Goal: Task Accomplishment & Management: Use online tool/utility

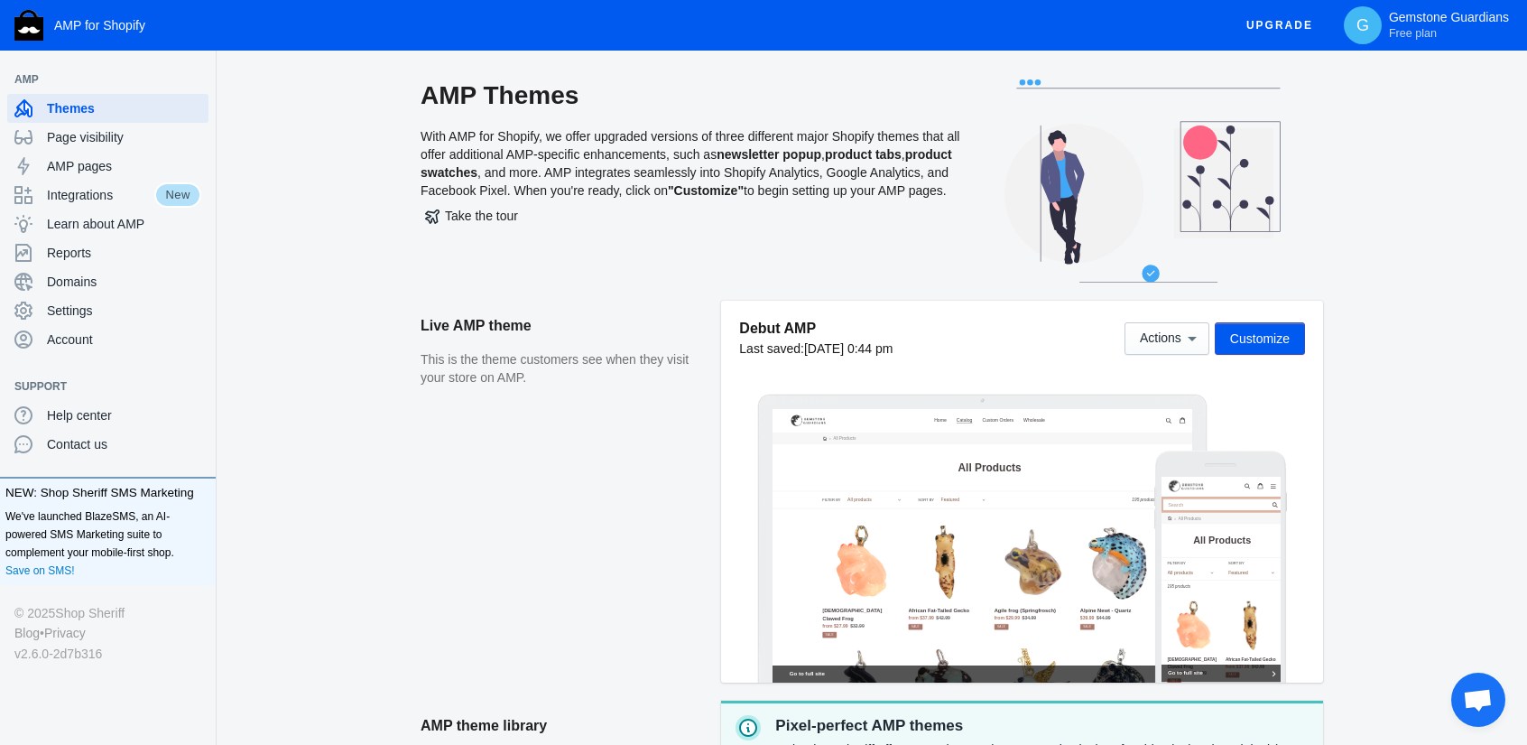
click at [1246, 353] on button "Customize" at bounding box center [1260, 338] width 90 height 32
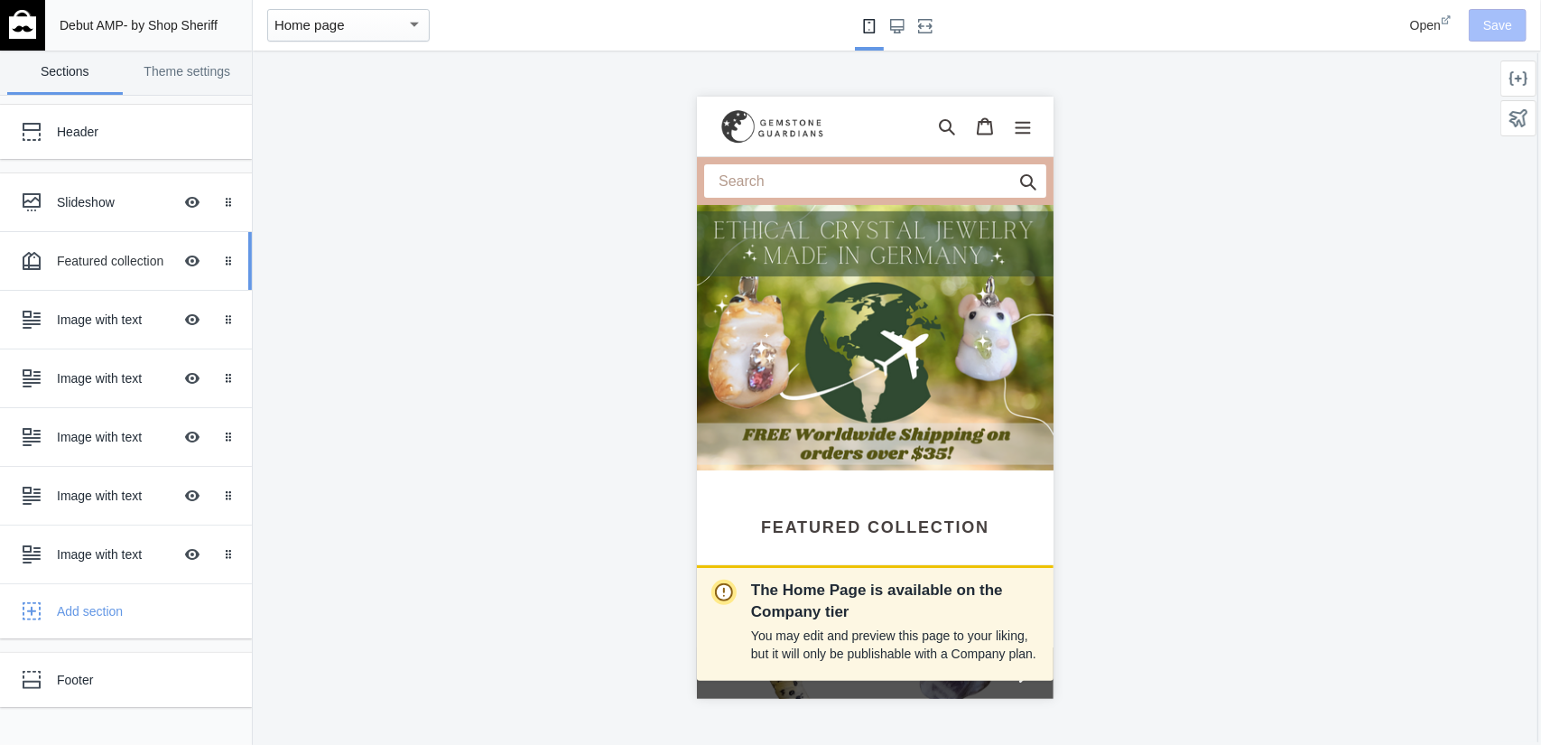
click at [85, 248] on div "Featured collection Hide Image with text overlay" at bounding box center [113, 261] width 199 height 40
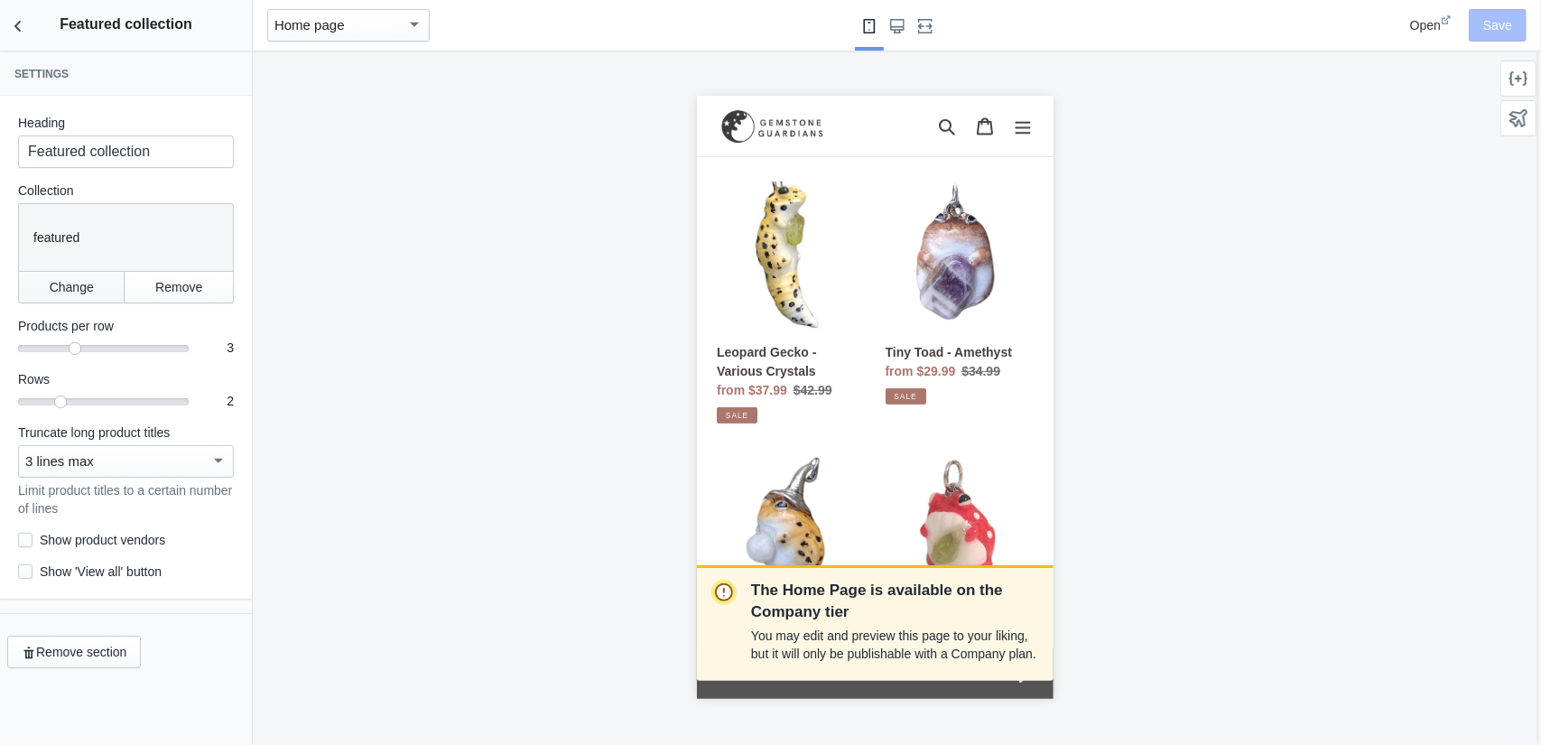
scroll to position [389, 0]
click at [13, 25] on icon "Back to sections" at bounding box center [18, 26] width 18 height 18
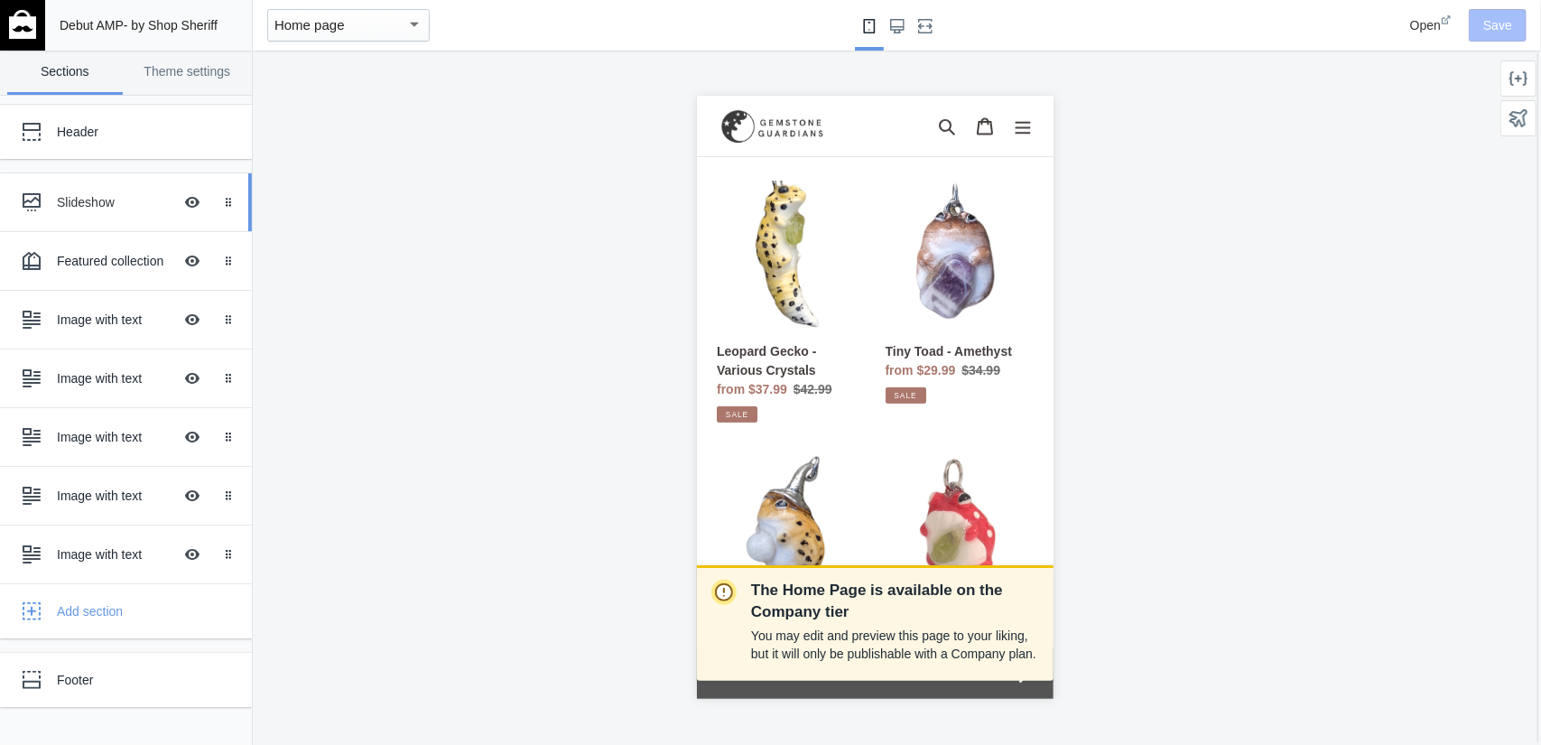
click at [90, 203] on div "Slideshow" at bounding box center [115, 202] width 116 height 18
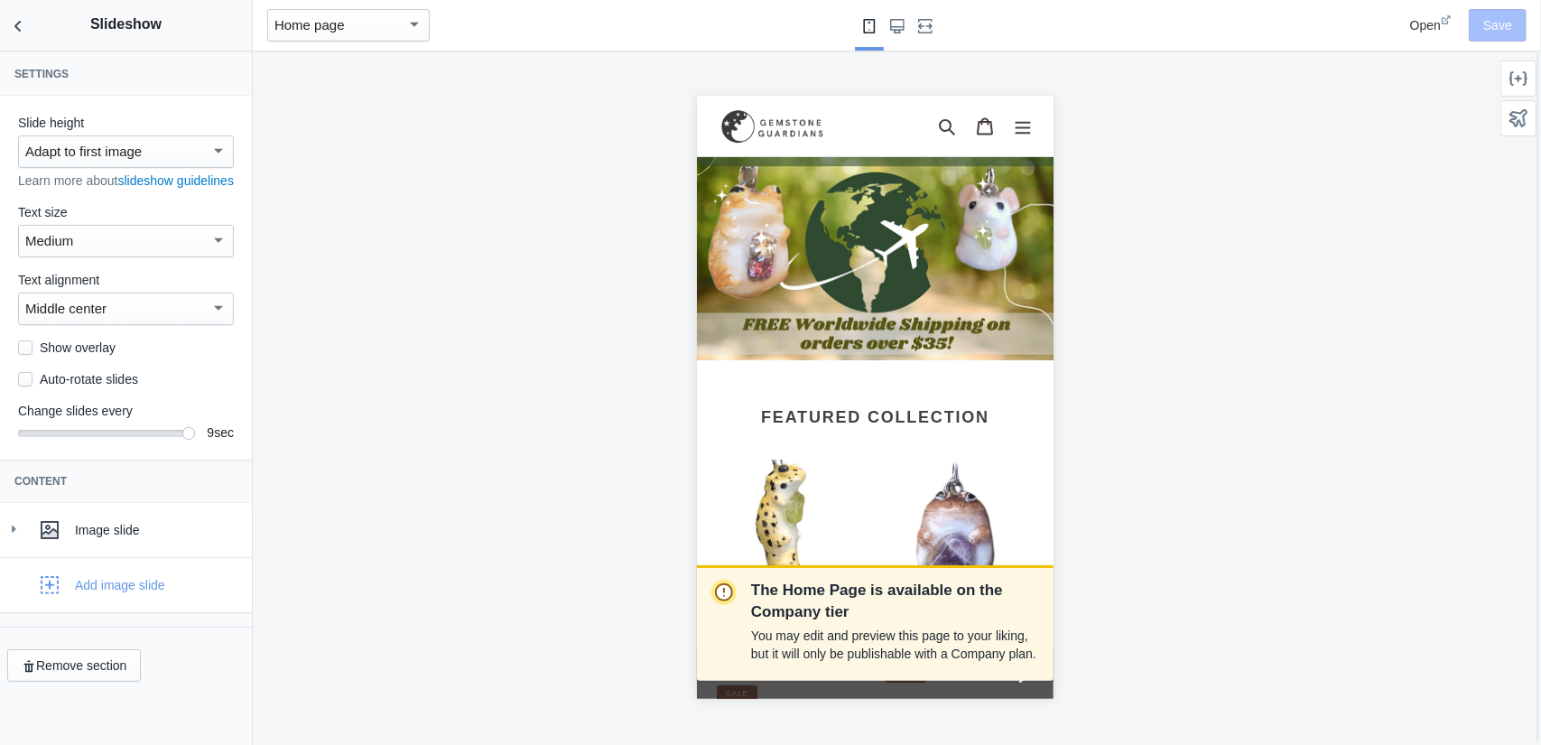
scroll to position [107, 0]
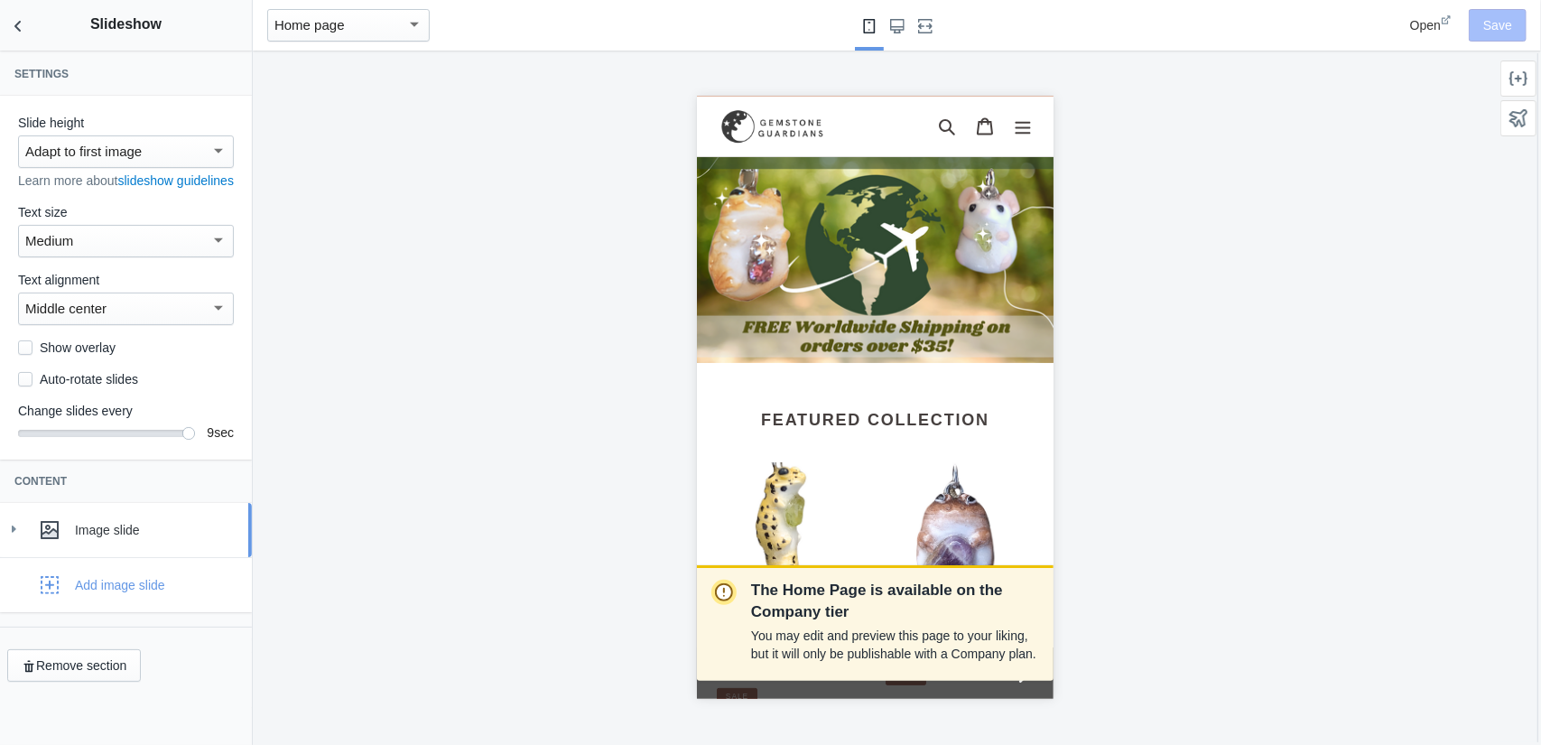
click at [90, 538] on div "Image slide" at bounding box center [126, 530] width 225 height 36
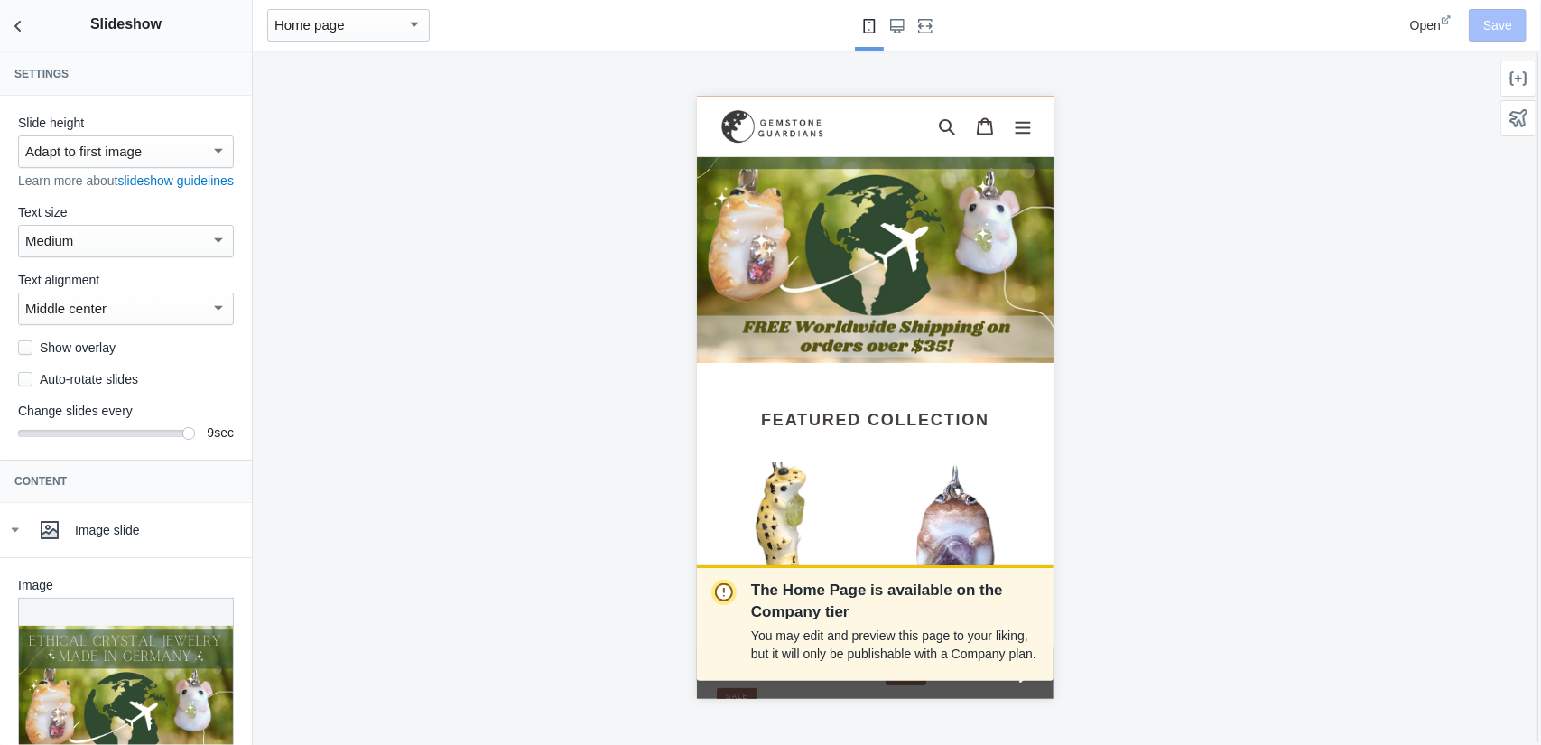
scroll to position [361, 0]
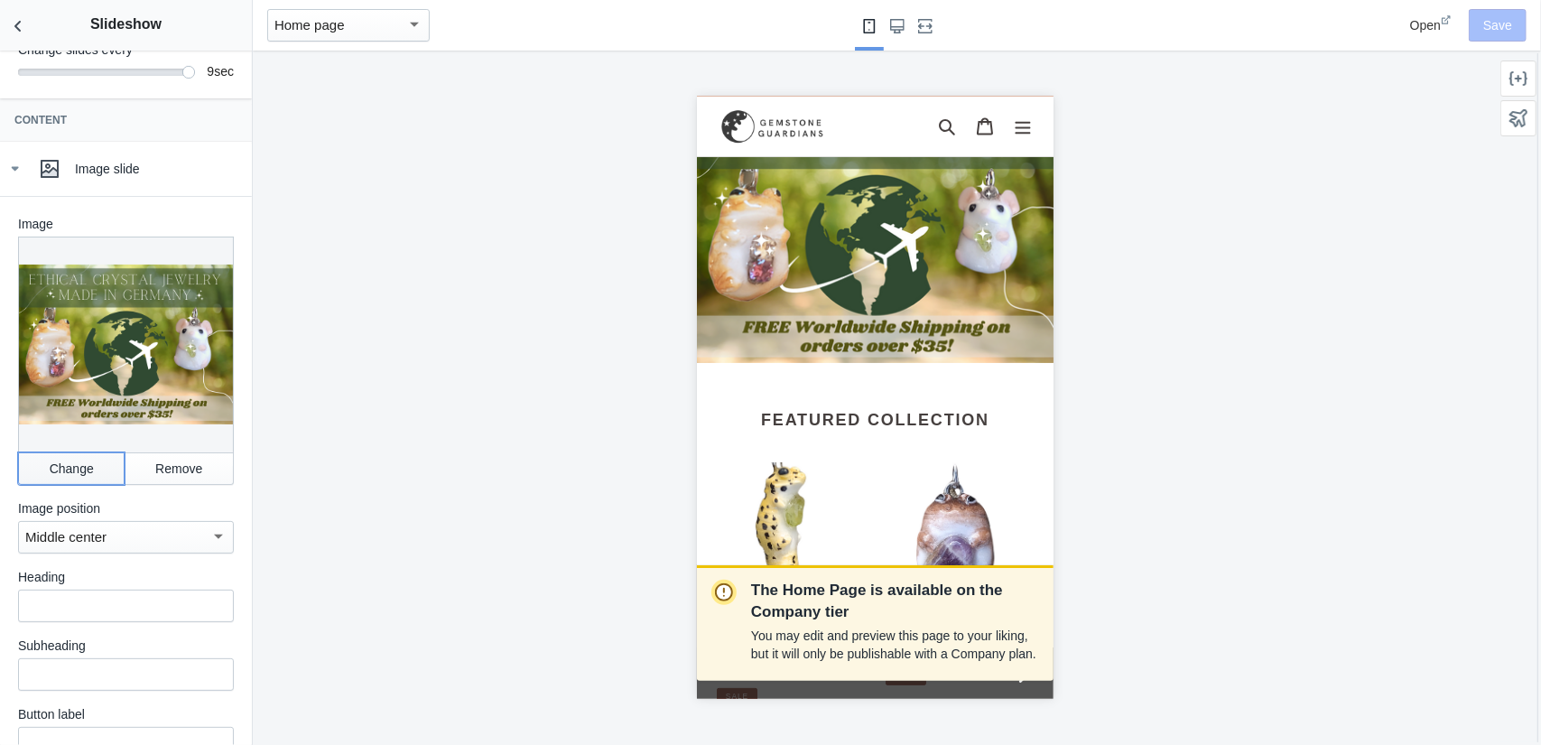
click at [58, 475] on button "Change" at bounding box center [71, 468] width 107 height 32
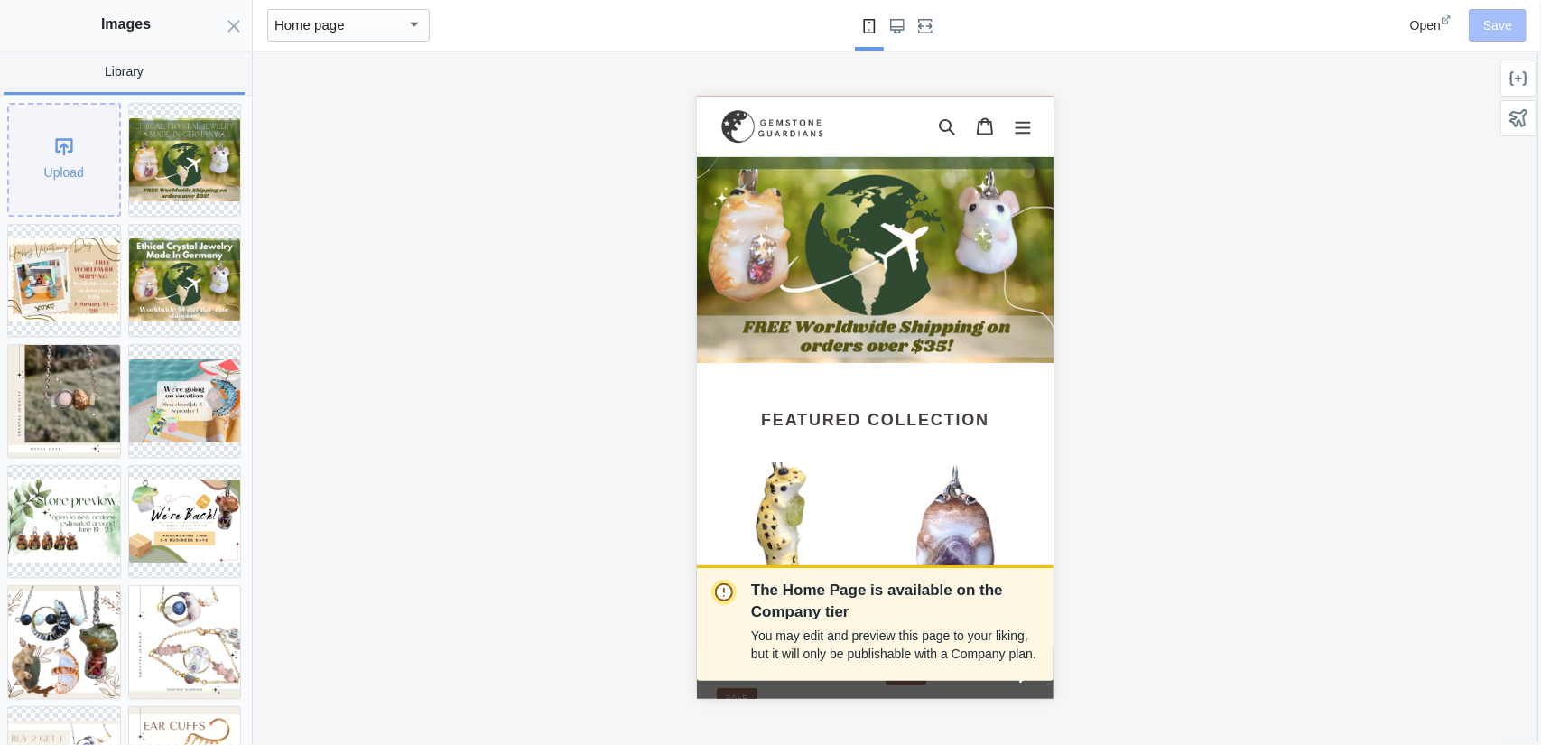
click at [74, 163] on div "Upload" at bounding box center [64, 160] width 110 height 110
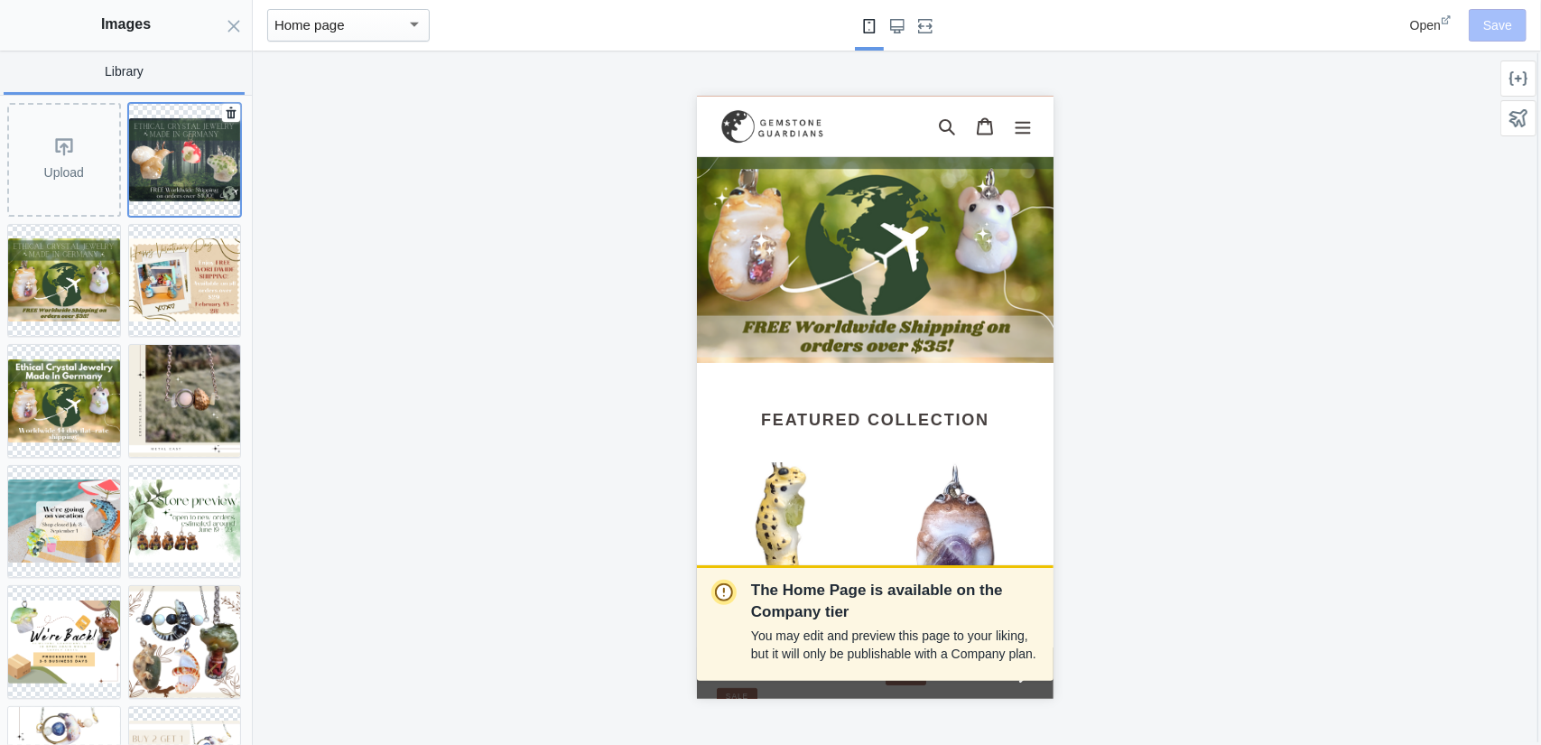
click at [199, 160] on img at bounding box center [185, 159] width 112 height 83
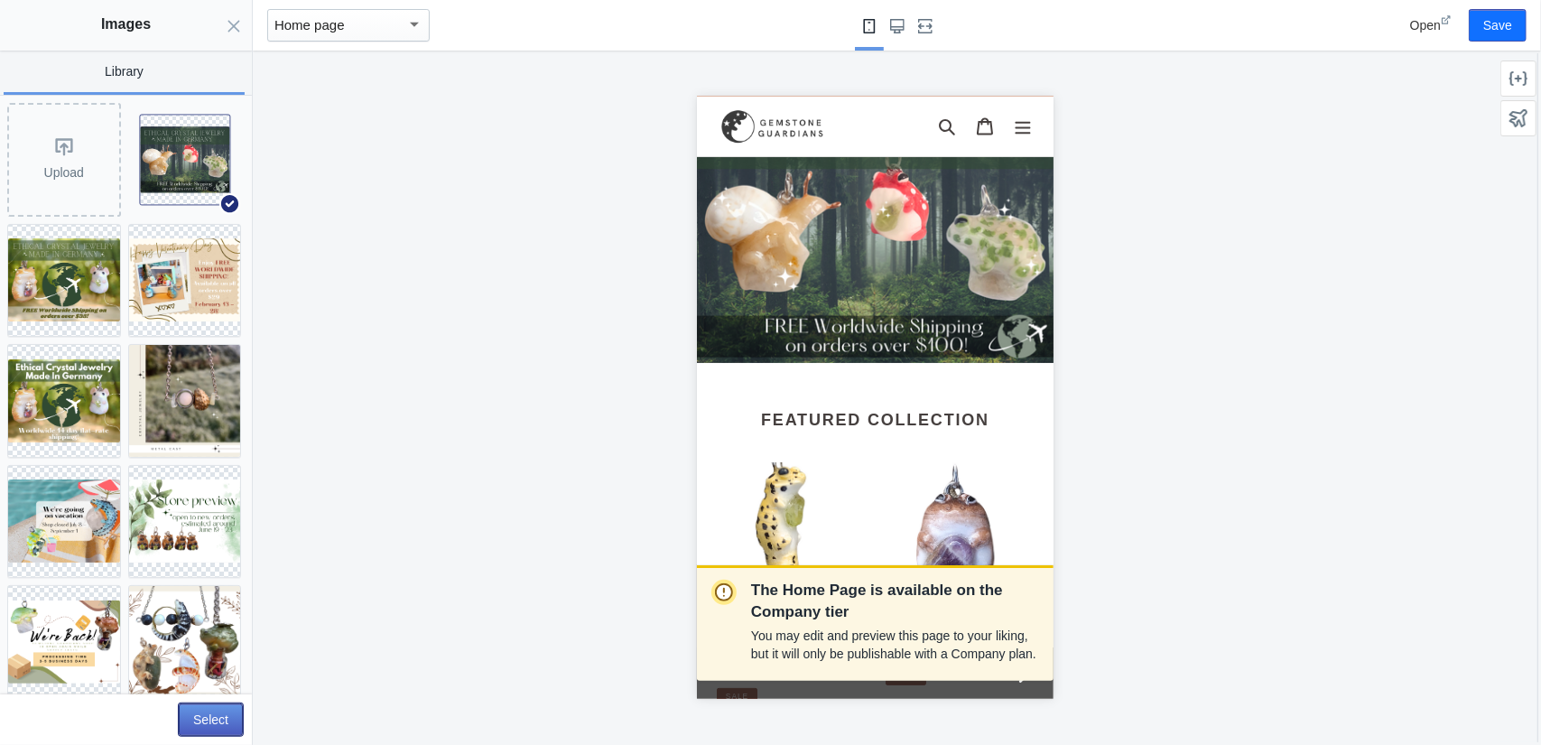
click at [231, 721] on button "Select" at bounding box center [211, 719] width 64 height 32
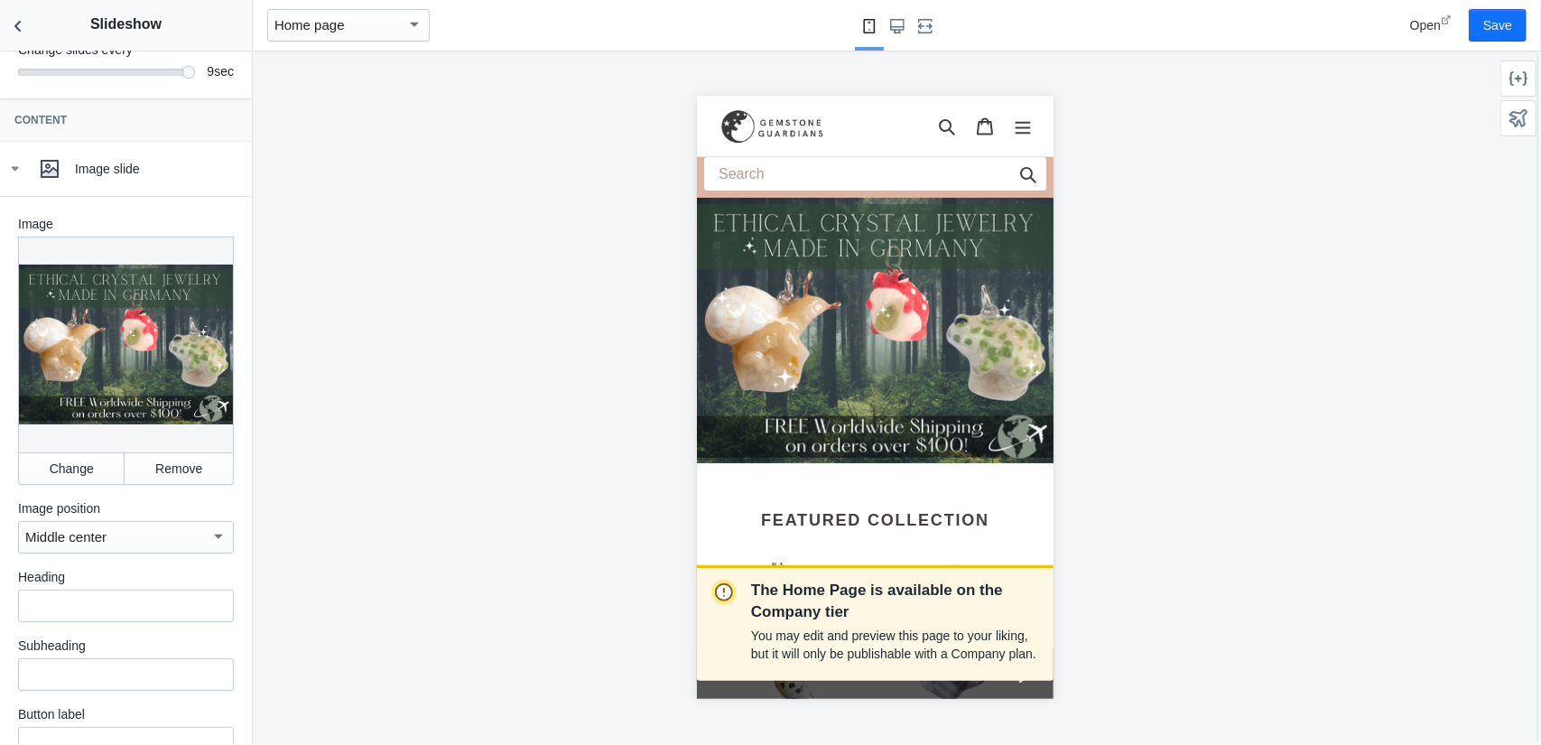
scroll to position [0, 0]
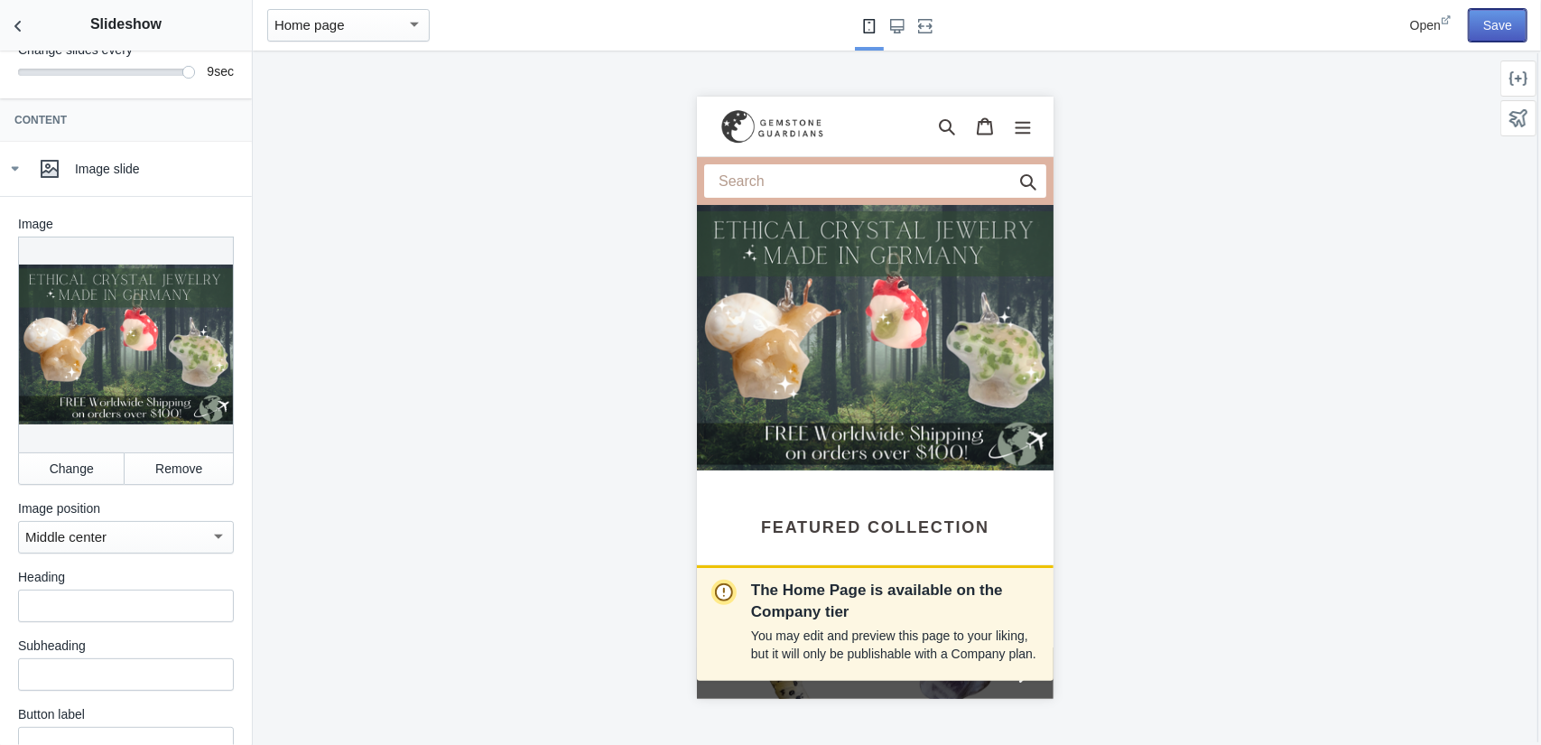
click at [1484, 30] on button "Save" at bounding box center [1498, 25] width 58 height 32
click at [16, 30] on icon "Back to sections" at bounding box center [18, 26] width 18 height 18
